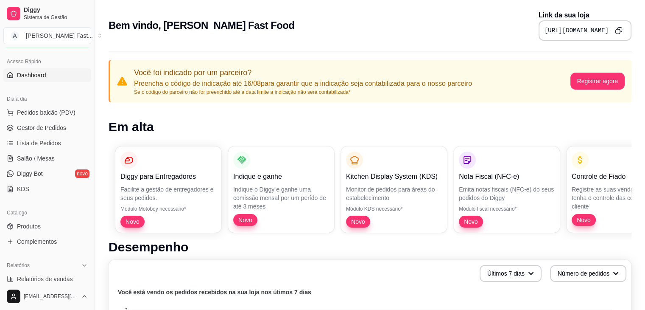
scroll to position [53, 0]
click at [28, 168] on span "Diggy Bot" at bounding box center [30, 172] width 26 height 8
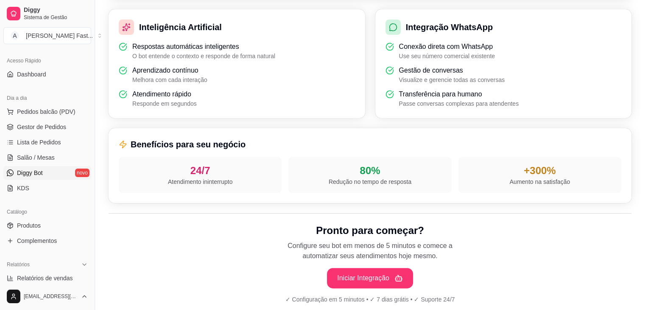
scroll to position [280, 0]
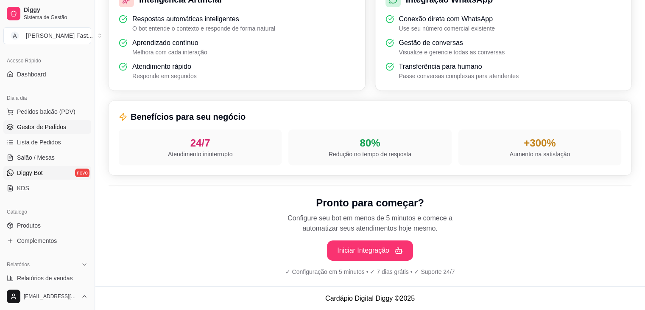
click at [46, 124] on span "Gestor de Pedidos" at bounding box center [41, 127] width 49 height 8
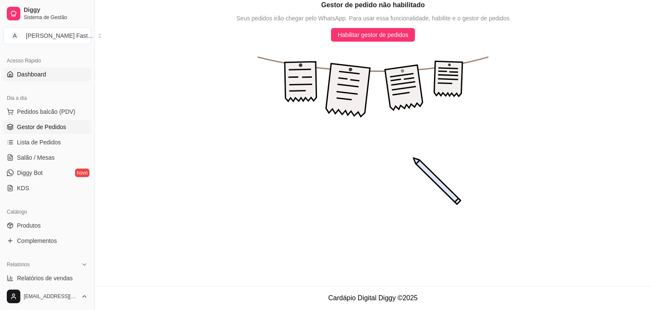
click at [34, 79] on link "Dashboard" at bounding box center [47, 74] width 88 height 14
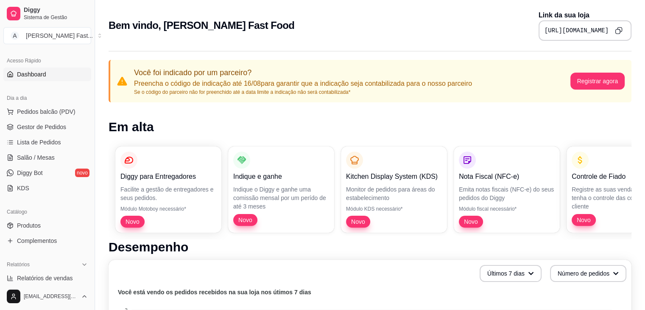
click at [645, 59] on html "Diggy Sistema de Gestão A Adibbi's Fast ... Loja aberta Período gratuito até 08…" at bounding box center [322, 155] width 645 height 310
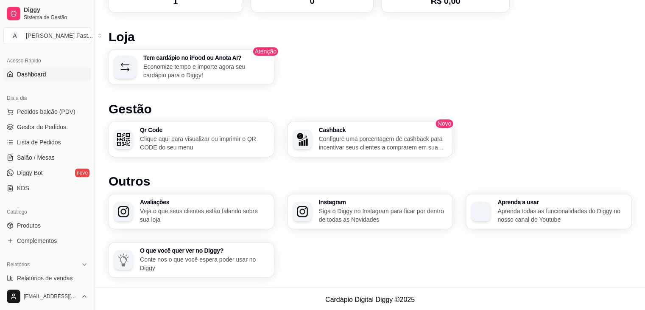
scroll to position [496, 0]
click at [89, 134] on div "Diggy Sistema de Gestão A Adibbi's Fast ... Loja aberta Período gratuito até 08…" at bounding box center [47, 155] width 95 height 310
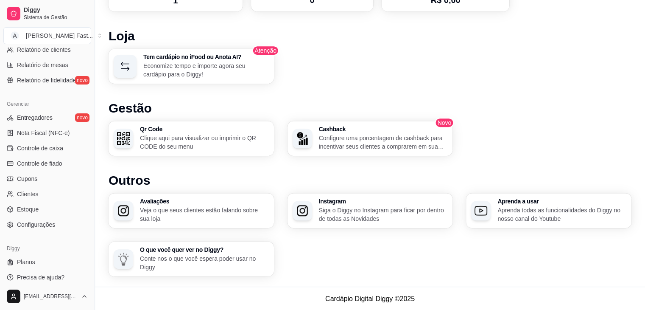
scroll to position [300, 0]
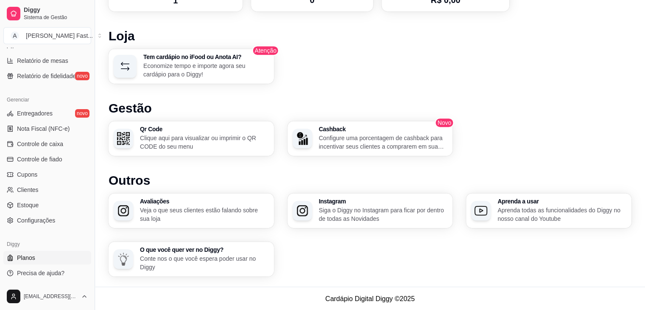
click at [32, 260] on span "Planos" at bounding box center [26, 257] width 18 height 8
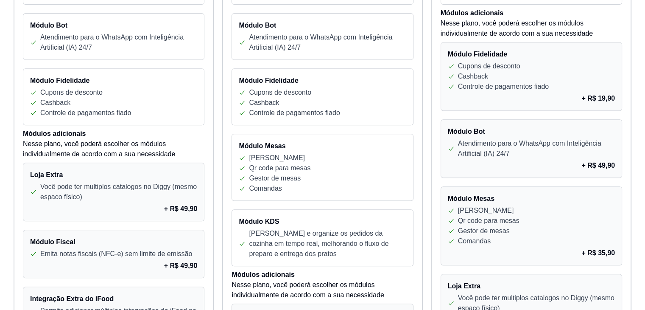
scroll to position [750, 0]
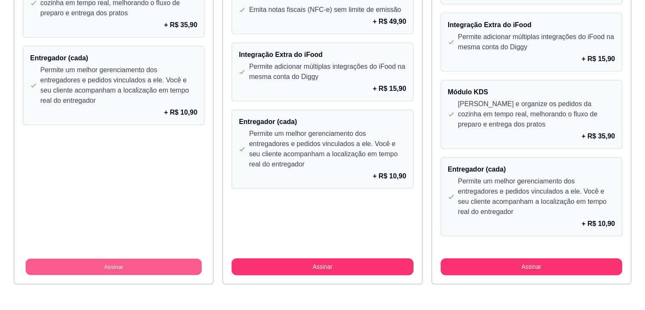
click at [101, 265] on button "Assinar" at bounding box center [113, 266] width 176 height 17
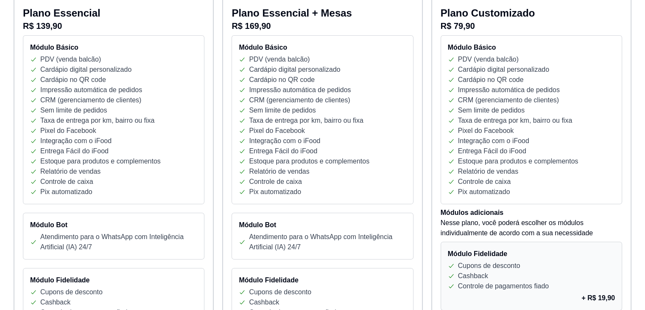
scroll to position [0, 0]
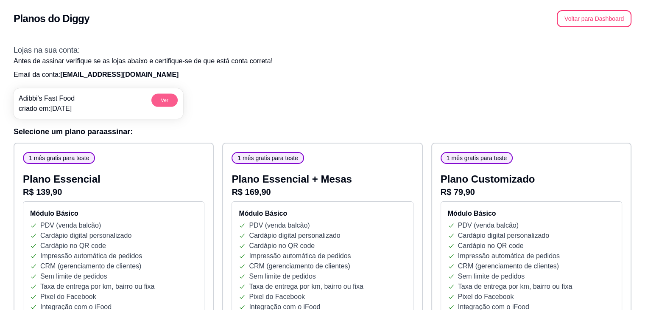
click at [166, 104] on button "Ver" at bounding box center [164, 99] width 26 height 13
